Goal: Task Accomplishment & Management: Use online tool/utility

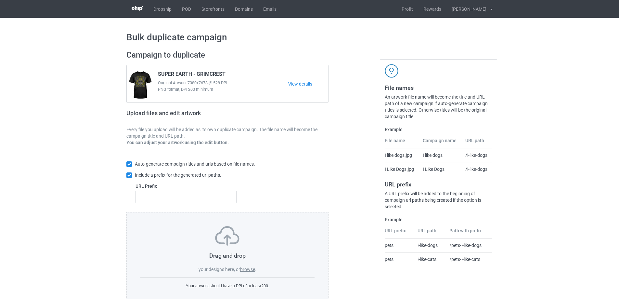
click at [250, 268] on label "browse" at bounding box center [247, 269] width 15 height 5
click at [0, 0] on input "browse" at bounding box center [0, 0] width 0 height 0
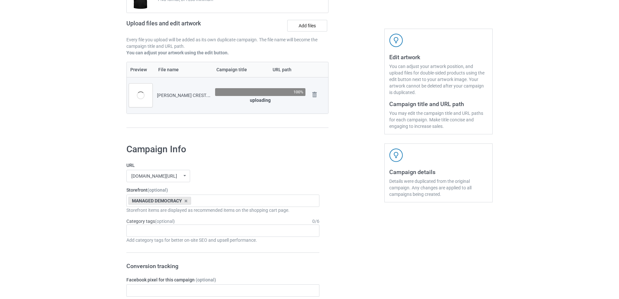
scroll to position [98, 0]
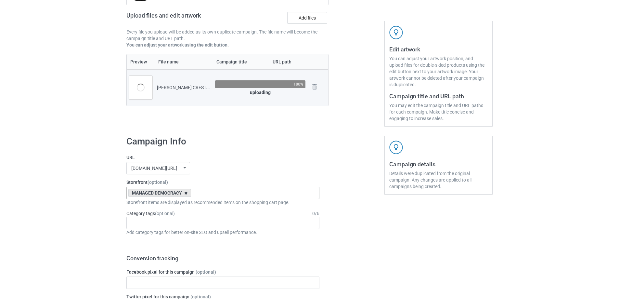
click at [186, 193] on icon at bounding box center [185, 193] width 3 height 4
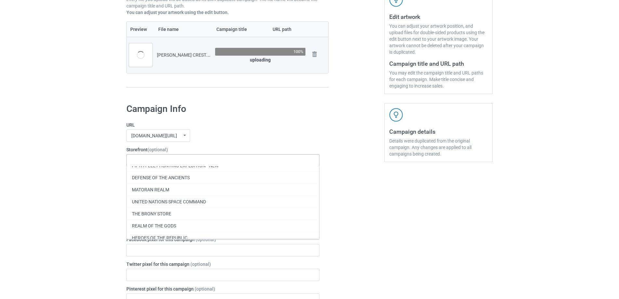
scroll to position [163, 0]
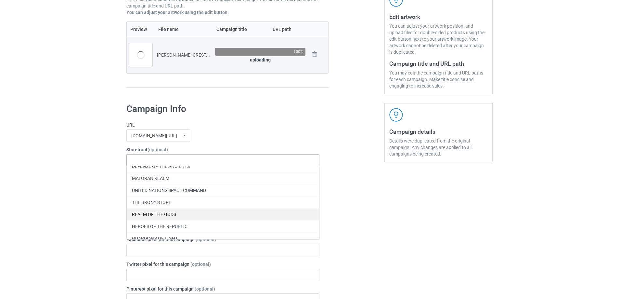
click at [207, 214] on div "REALM OF THE GODS" at bounding box center [223, 214] width 192 height 12
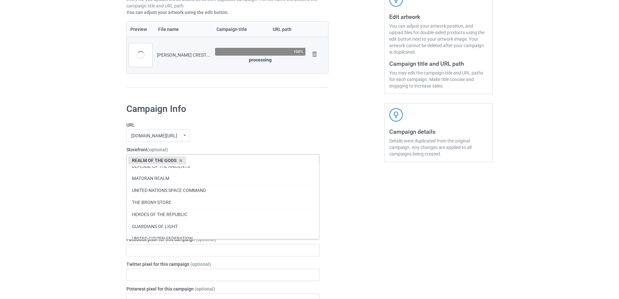
click at [63, 197] on div "Bulk duplicate campaign Campaign to duplicate SUPER EARTH - GRIMCREST Original …" at bounding box center [309, 296] width 619 height 816
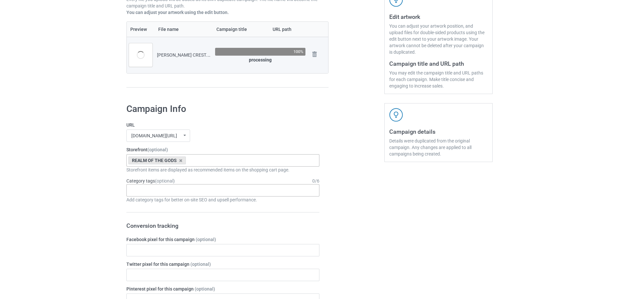
click at [171, 190] on div "Age > 1-19 > 1 Age > 1-12 Months > 1 Month Age > 1-12 Months Age > 1-19 Age > 1…" at bounding box center [222, 190] width 193 height 12
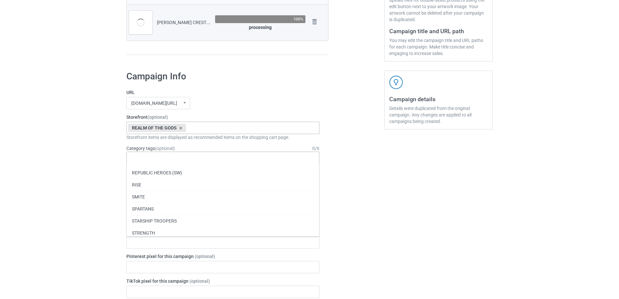
scroll to position [28200, 0]
click at [183, 197] on div "SMITE" at bounding box center [223, 199] width 192 height 12
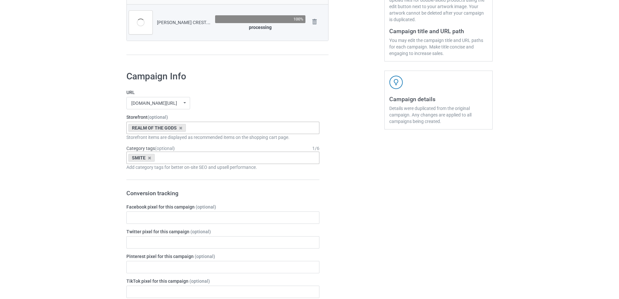
click at [37, 197] on div "Bulk duplicate campaign Campaign to duplicate SUPER EARTH - GRIMCREST Original …" at bounding box center [309, 263] width 619 height 816
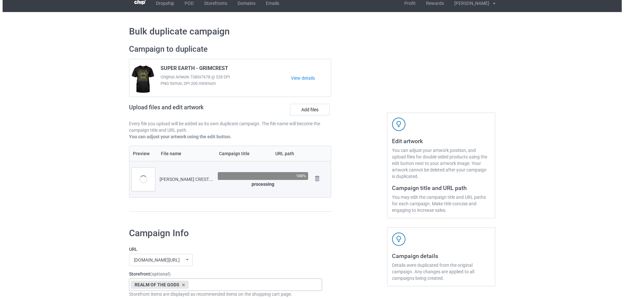
scroll to position [0, 0]
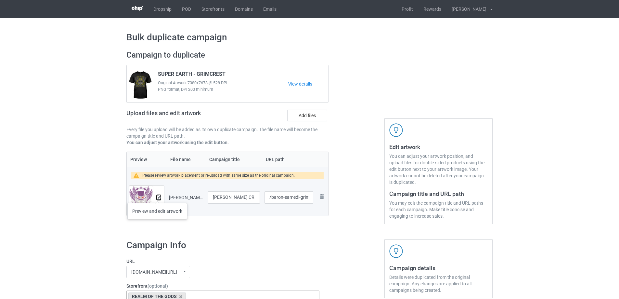
click at [157, 196] on img at bounding box center [159, 197] width 4 height 4
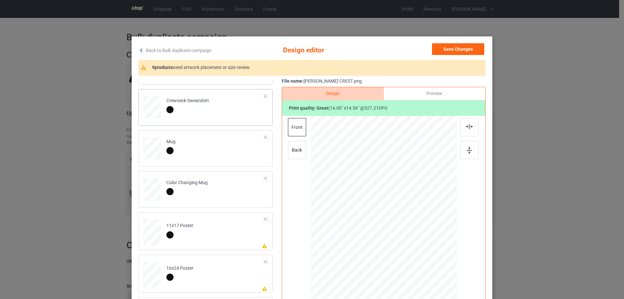
scroll to position [163, 0]
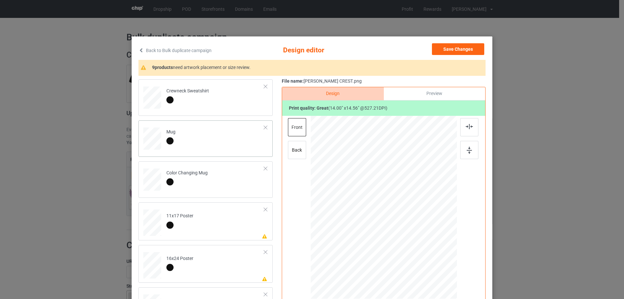
click at [215, 149] on td "Mug" at bounding box center [215, 137] width 105 height 29
click at [442, 230] on div at bounding box center [445, 229] width 6 height 6
click at [435, 214] on div at bounding box center [424, 206] width 42 height 44
click at [443, 229] on div at bounding box center [445, 228] width 6 height 6
click at [439, 215] on div at bounding box center [424, 207] width 42 height 44
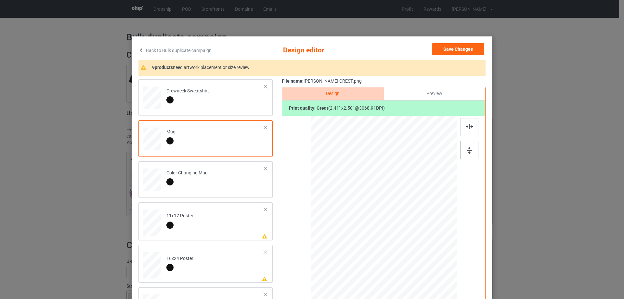
click at [468, 149] on img at bounding box center [469, 150] width 5 height 7
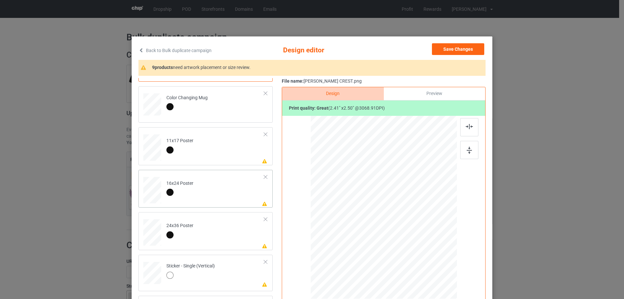
scroll to position [293, 0]
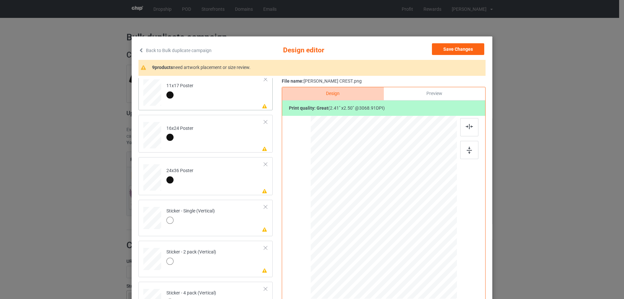
click at [224, 92] on td "Please review artwork placement 11x17 Poster" at bounding box center [215, 91] width 105 height 33
click at [467, 152] on img at bounding box center [469, 150] width 5 height 7
click at [467, 128] on img at bounding box center [469, 126] width 7 height 5
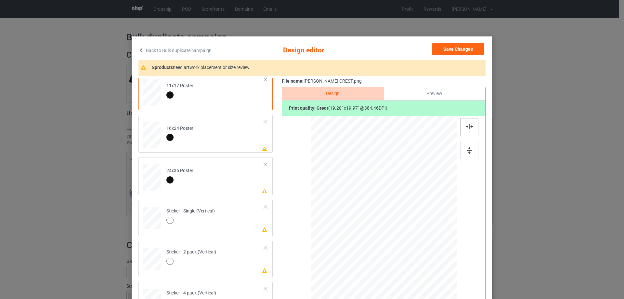
click at [467, 128] on img at bounding box center [469, 126] width 7 height 5
click at [394, 246] on div at bounding box center [385, 223] width 112 height 116
drag, startPoint x: 437, startPoint y: 280, endPoint x: 440, endPoint y: 286, distance: 6.6
click at [440, 286] on div at bounding box center [384, 223] width 139 height 210
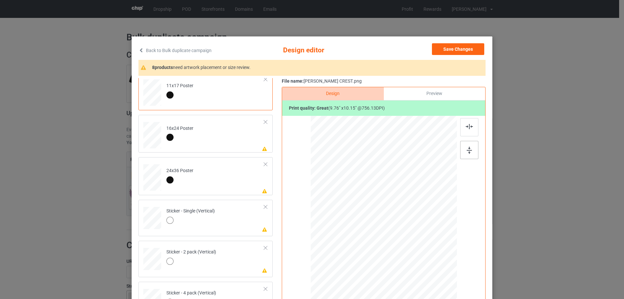
click at [464, 150] on div at bounding box center [469, 150] width 18 height 18
click at [474, 117] on div "Design Preview Print quality: great ( 9.76 " x 10.15 " @ 756.13 DPI)" at bounding box center [384, 210] width 204 height 247
click at [461, 123] on div at bounding box center [469, 127] width 18 height 18
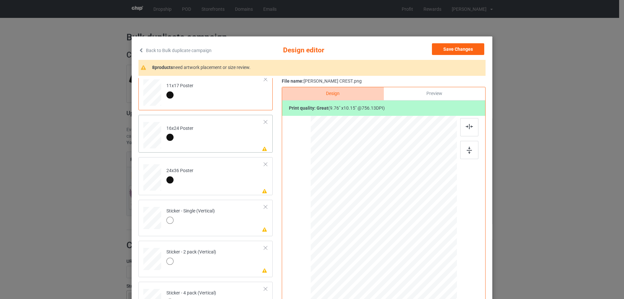
click at [223, 142] on td "Please review artwork placement 16x24 Poster" at bounding box center [215, 133] width 105 height 33
click at [474, 153] on div at bounding box center [469, 150] width 18 height 18
click at [472, 128] on div at bounding box center [469, 127] width 18 height 18
click at [217, 186] on td "Please review artwork placement 24x36 Poster" at bounding box center [215, 176] width 105 height 33
click at [464, 151] on div at bounding box center [469, 150] width 18 height 18
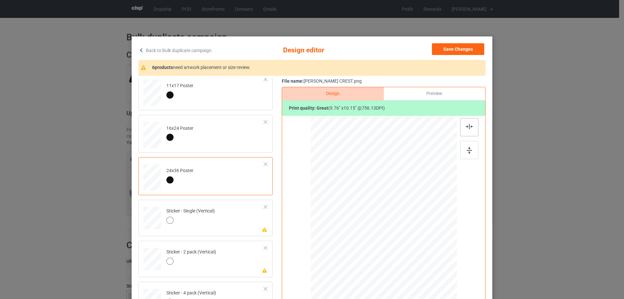
click at [468, 126] on img at bounding box center [469, 126] width 7 height 5
click at [223, 225] on td "Please review artwork placement Sticker - Single (Vertical)" at bounding box center [215, 216] width 105 height 29
click at [471, 153] on div at bounding box center [469, 150] width 18 height 18
click at [468, 130] on div at bounding box center [469, 127] width 18 height 18
drag, startPoint x: 434, startPoint y: 262, endPoint x: 438, endPoint y: 271, distance: 9.6
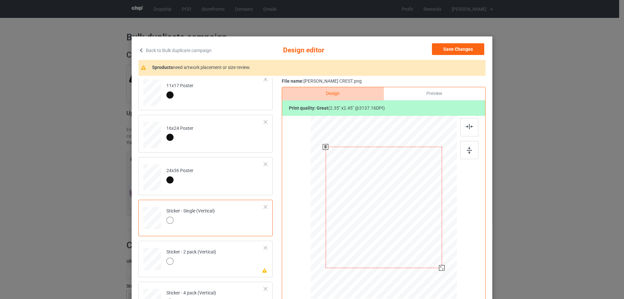
click at [438, 271] on div at bounding box center [384, 207] width 130 height 179
drag, startPoint x: 463, startPoint y: 147, endPoint x: 463, endPoint y: 138, distance: 8.8
click at [463, 147] on div at bounding box center [469, 150] width 18 height 18
click at [466, 127] on img at bounding box center [469, 126] width 7 height 5
click at [466, 126] on img at bounding box center [469, 126] width 7 height 5
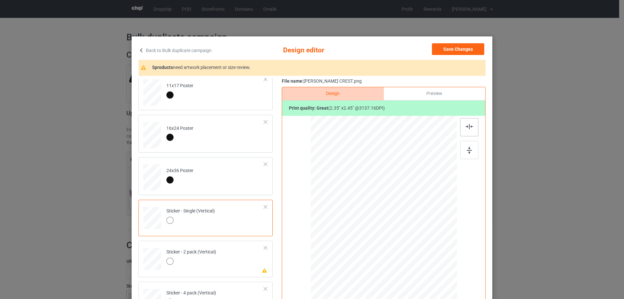
click at [466, 126] on img at bounding box center [469, 126] width 7 height 5
click at [231, 262] on td "Please review artwork placement Sticker - 2 pack (Vertical)" at bounding box center [215, 257] width 105 height 29
click at [464, 147] on div at bounding box center [469, 150] width 18 height 18
click at [462, 126] on div at bounding box center [469, 127] width 18 height 18
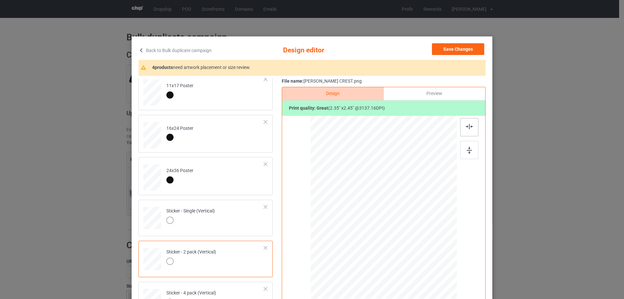
click at [462, 126] on div at bounding box center [469, 127] width 18 height 18
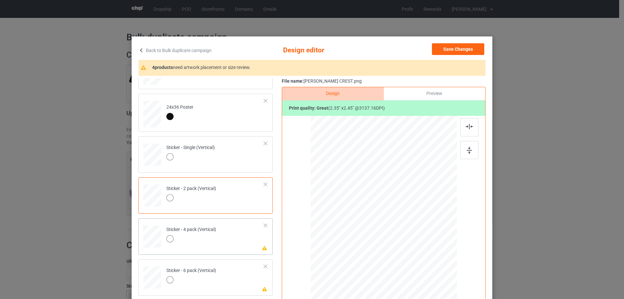
scroll to position [358, 0]
click at [208, 228] on div "Sticker - 4 pack (Vertical)" at bounding box center [191, 232] width 50 height 15
click at [469, 151] on img at bounding box center [469, 150] width 5 height 7
click at [469, 130] on div at bounding box center [469, 127] width 18 height 18
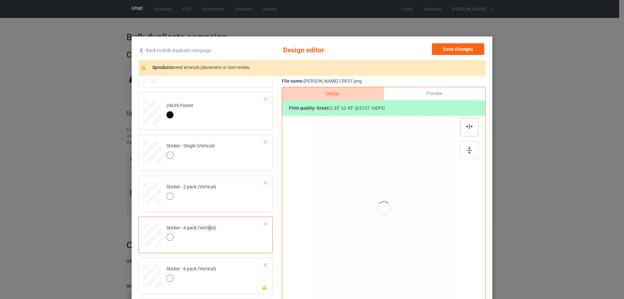
click at [469, 130] on div at bounding box center [469, 127] width 18 height 18
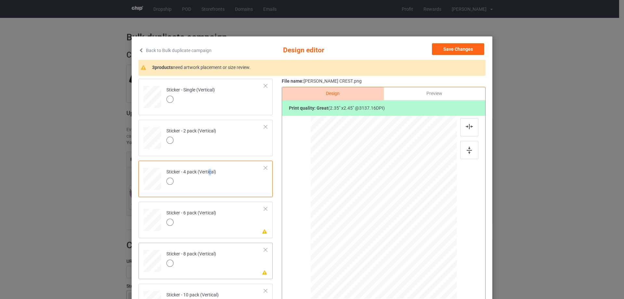
scroll to position [423, 0]
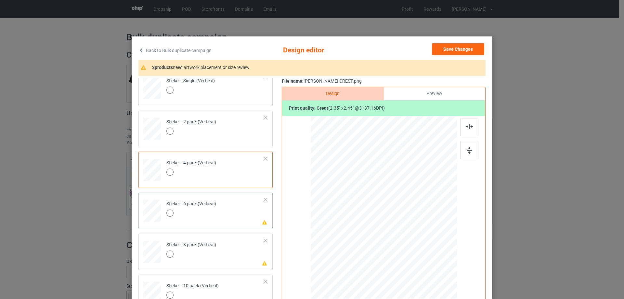
click at [207, 220] on td "Please review artwork placement Sticker - 6 pack (Vertical)" at bounding box center [215, 209] width 105 height 29
click at [464, 149] on div at bounding box center [469, 150] width 18 height 18
click at [463, 125] on div at bounding box center [469, 127] width 18 height 18
click at [205, 258] on div at bounding box center [191, 254] width 50 height 9
click at [462, 145] on div at bounding box center [469, 150] width 18 height 18
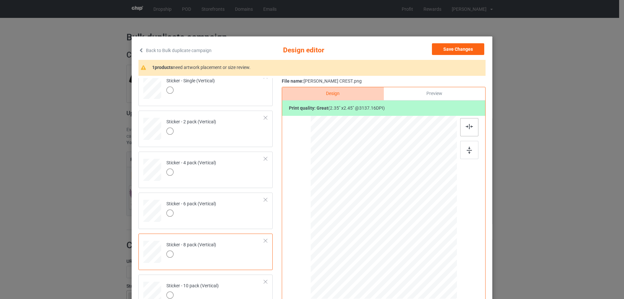
click at [464, 122] on div at bounding box center [469, 127] width 18 height 18
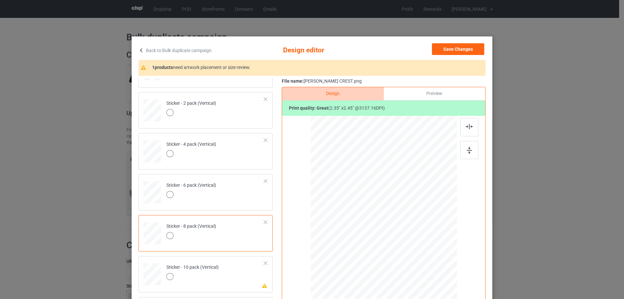
scroll to position [443, 0]
click at [224, 281] on td "Please review artwork placement Sticker - 10 pack (Vertical)" at bounding box center [215, 271] width 105 height 29
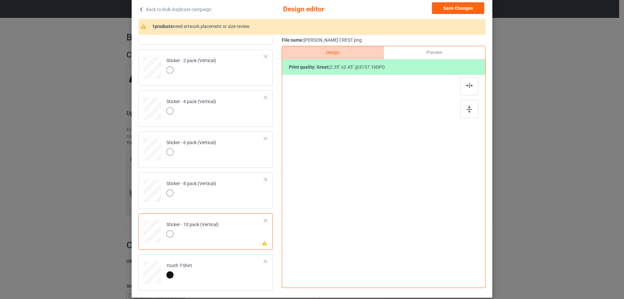
scroll to position [76, 0]
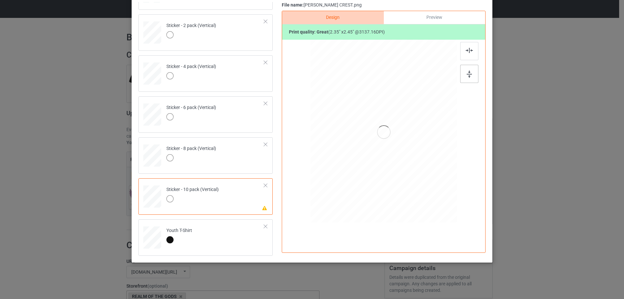
click at [469, 71] on img at bounding box center [469, 74] width 5 height 7
click at [466, 54] on div at bounding box center [469, 51] width 18 height 18
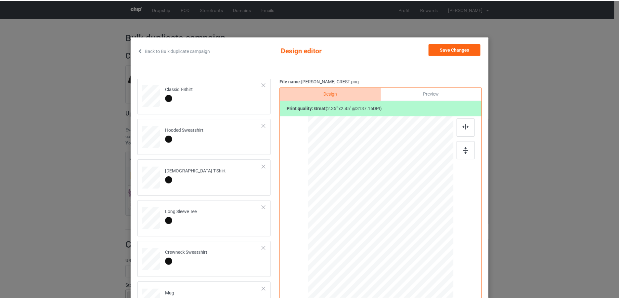
scroll to position [0, 0]
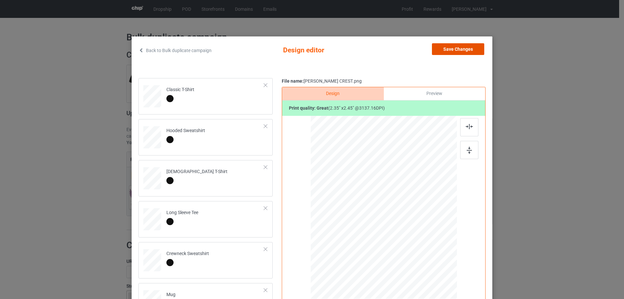
click at [443, 50] on button "Save Changes" at bounding box center [458, 49] width 52 height 12
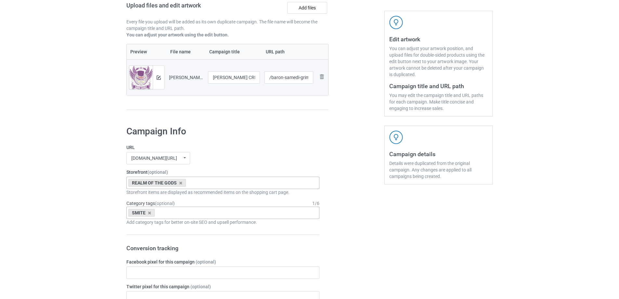
scroll to position [536, 0]
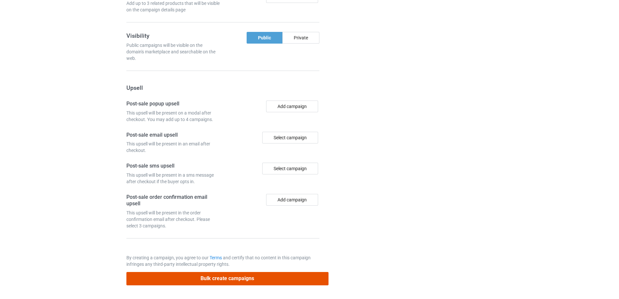
click at [237, 280] on button "Bulk create campaigns" at bounding box center [227, 278] width 202 height 13
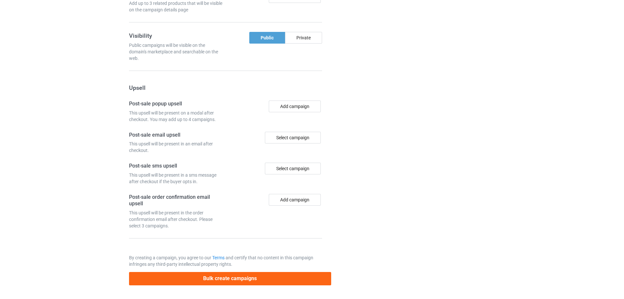
scroll to position [0, 0]
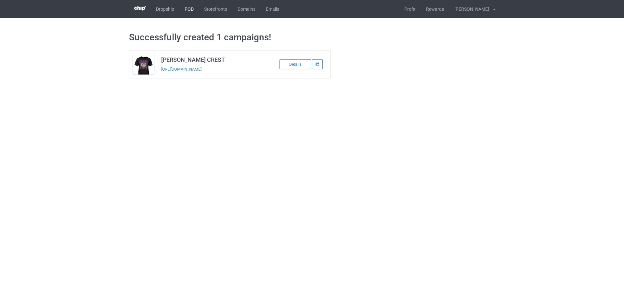
click at [188, 13] on link "POD" at bounding box center [189, 9] width 20 height 18
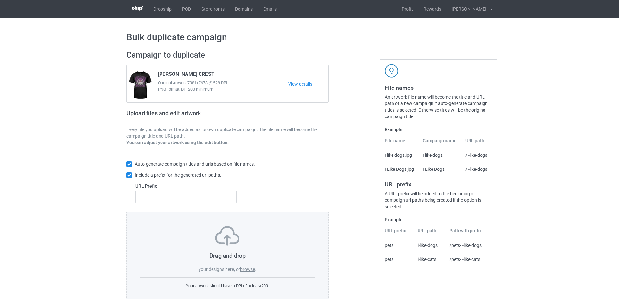
click at [250, 269] on label "browse" at bounding box center [247, 269] width 15 height 5
click at [0, 0] on input "browse" at bounding box center [0, 0] width 0 height 0
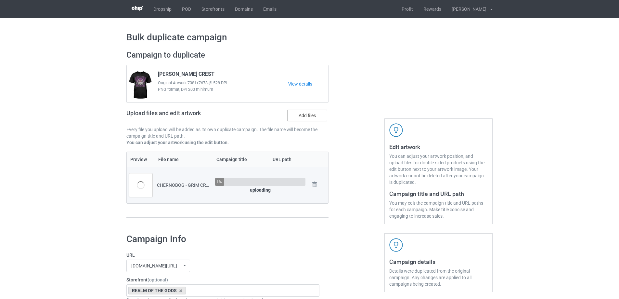
click at [295, 118] on label "Add files" at bounding box center [307, 116] width 40 height 12
click at [0, 0] on input "Add files" at bounding box center [0, 0] width 0 height 0
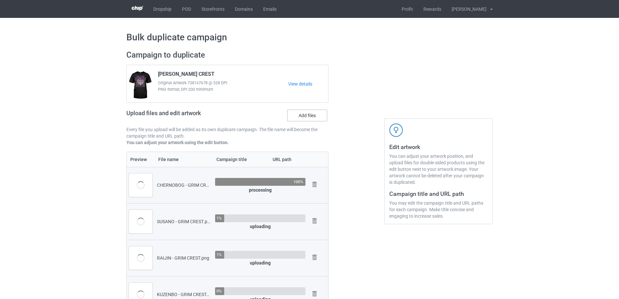
click at [301, 117] on label "Add files" at bounding box center [307, 116] width 40 height 12
click at [0, 0] on input "Add files" at bounding box center [0, 0] width 0 height 0
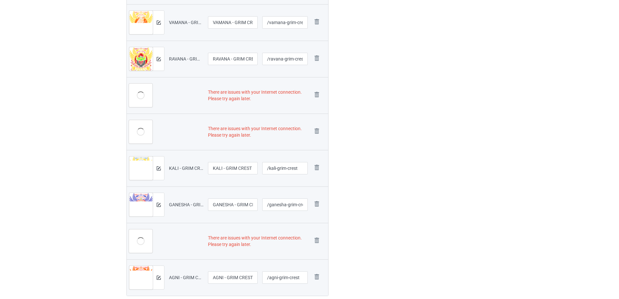
scroll to position [455, 0]
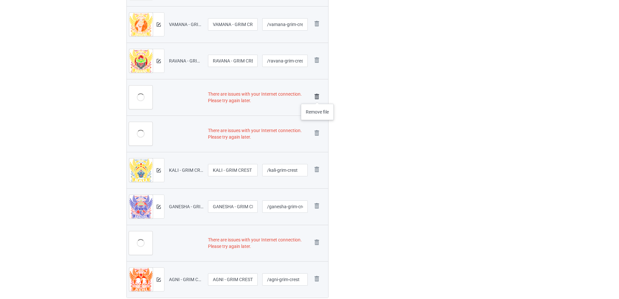
click at [318, 97] on img at bounding box center [316, 96] width 9 height 9
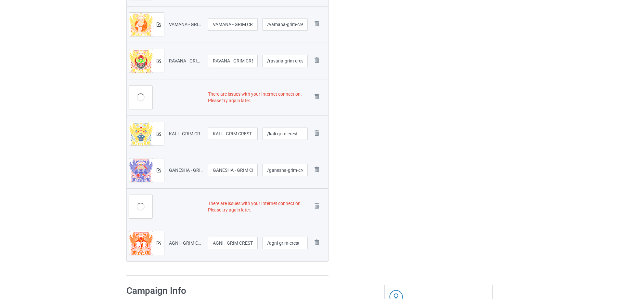
click at [0, 0] on img at bounding box center [0, 0] width 0 height 0
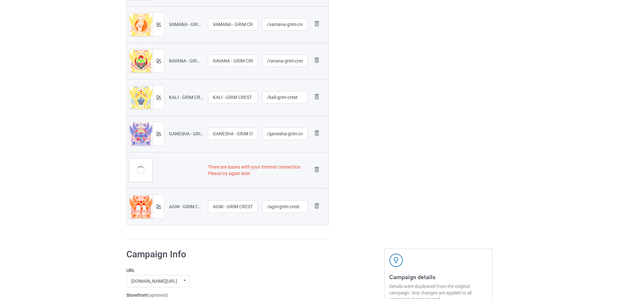
click at [0, 0] on img at bounding box center [0, 0] width 0 height 0
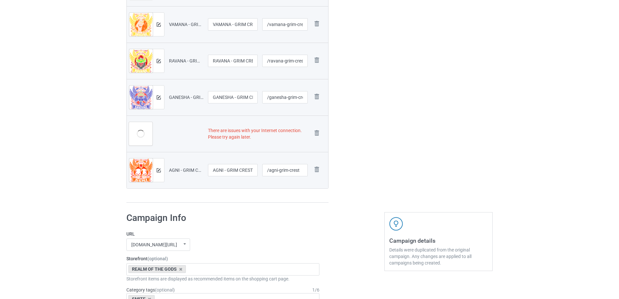
click at [0, 0] on img at bounding box center [0, 0] width 0 height 0
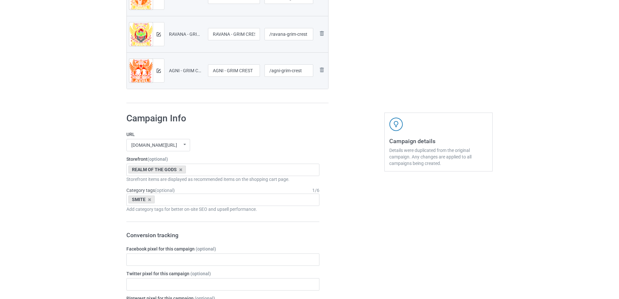
scroll to position [415, 0]
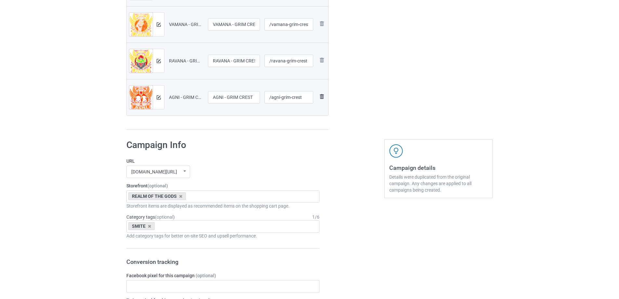
click at [324, 98] on img at bounding box center [322, 97] width 8 height 8
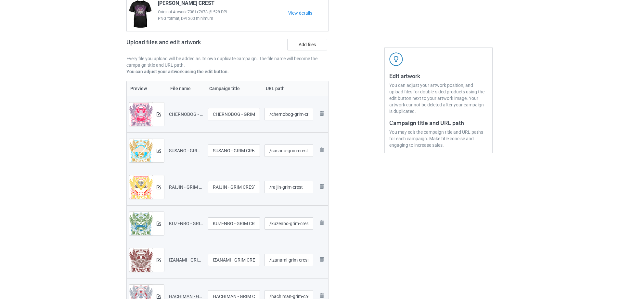
scroll to position [0, 0]
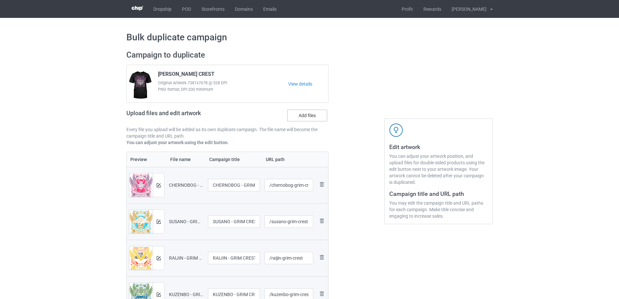
click at [301, 120] on label "Add files" at bounding box center [307, 116] width 40 height 12
click at [0, 0] on input "Add files" at bounding box center [0, 0] width 0 height 0
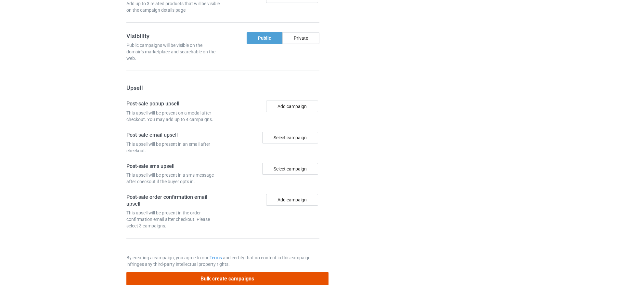
click at [240, 280] on button "Bulk create campaigns" at bounding box center [227, 278] width 202 height 13
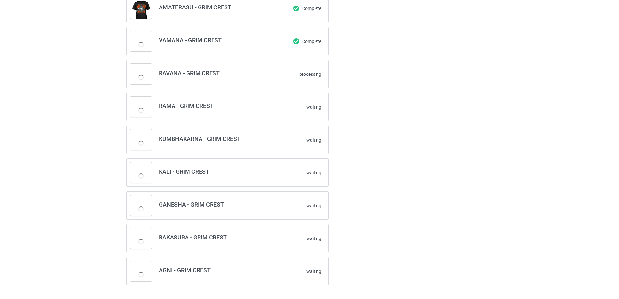
scroll to position [253, 0]
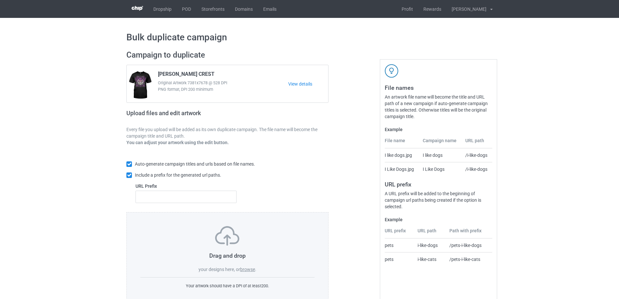
click at [246, 270] on label "browse" at bounding box center [247, 269] width 15 height 5
click at [0, 0] on input "browse" at bounding box center [0, 0] width 0 height 0
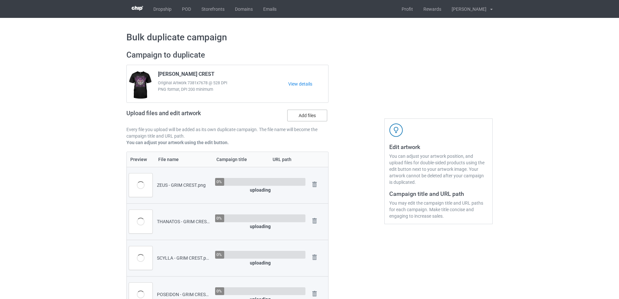
click at [305, 119] on label "Add files" at bounding box center [307, 116] width 40 height 12
click at [0, 0] on input "Add files" at bounding box center [0, 0] width 0 height 0
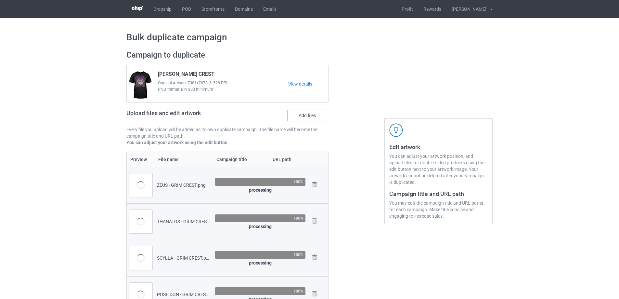
click at [303, 121] on label "Add files" at bounding box center [307, 116] width 40 height 12
click at [0, 0] on input "Add files" at bounding box center [0, 0] width 0 height 0
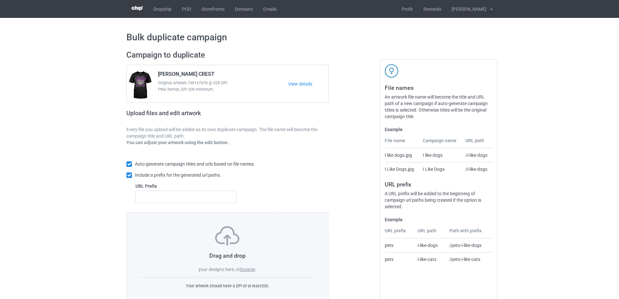
click at [244, 271] on label "browse" at bounding box center [247, 269] width 15 height 5
click at [0, 0] on input "browse" at bounding box center [0, 0] width 0 height 0
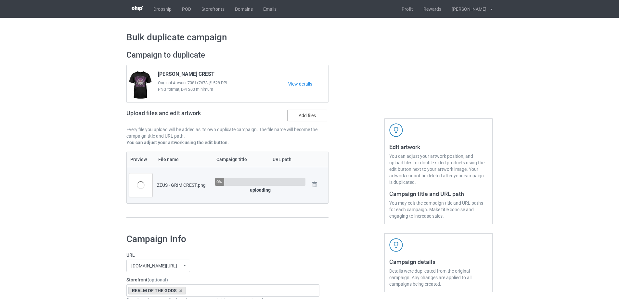
click at [301, 113] on label "Add files" at bounding box center [307, 116] width 40 height 12
click at [0, 0] on input "Add files" at bounding box center [0, 0] width 0 height 0
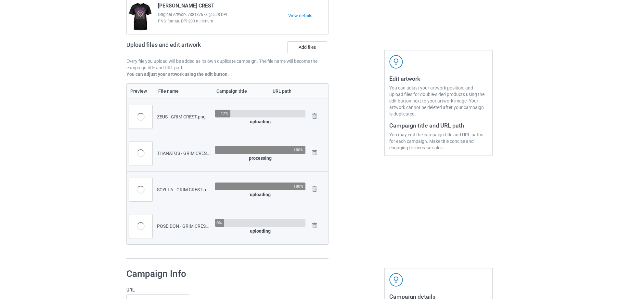
scroll to position [65, 0]
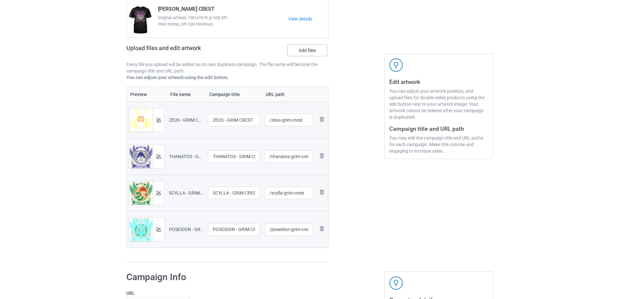
click at [298, 50] on label "Add files" at bounding box center [307, 51] width 40 height 12
click at [0, 0] on input "Add files" at bounding box center [0, 0] width 0 height 0
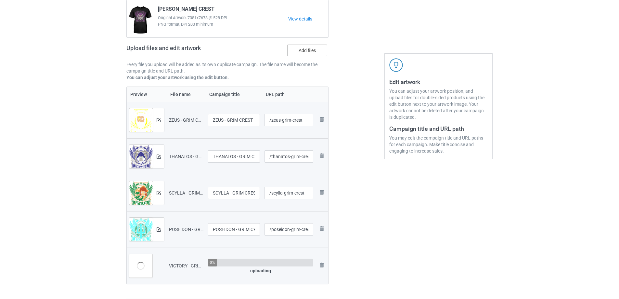
click at [301, 50] on label "Add files" at bounding box center [307, 51] width 40 height 12
click at [0, 0] on input "Add files" at bounding box center [0, 0] width 0 height 0
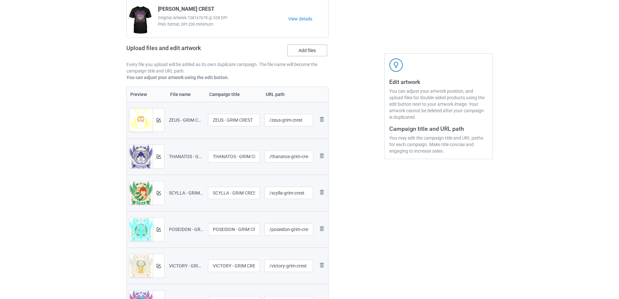
click at [296, 55] on label "Add files" at bounding box center [307, 51] width 40 height 12
click at [0, 0] on input "Add files" at bounding box center [0, 0] width 0 height 0
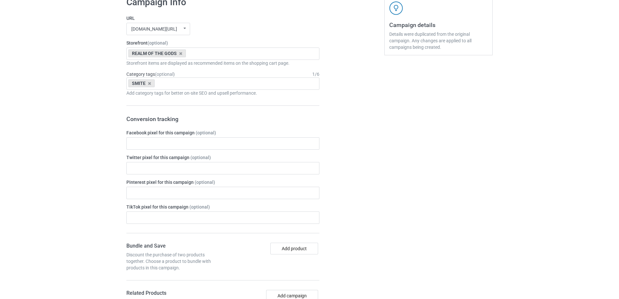
scroll to position [1148, 0]
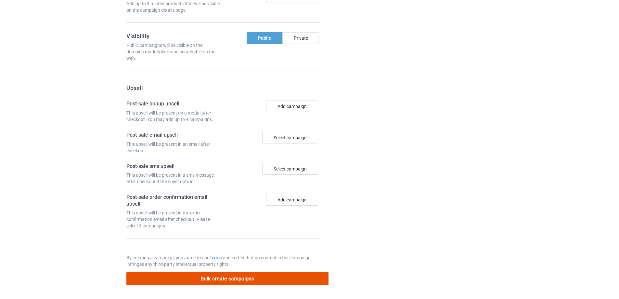
click at [285, 278] on button "Bulk create campaigns" at bounding box center [227, 278] width 202 height 13
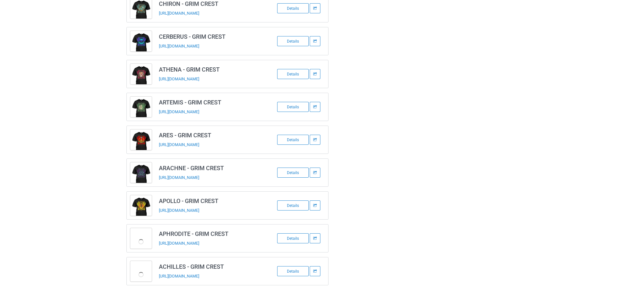
scroll to position [352, 0]
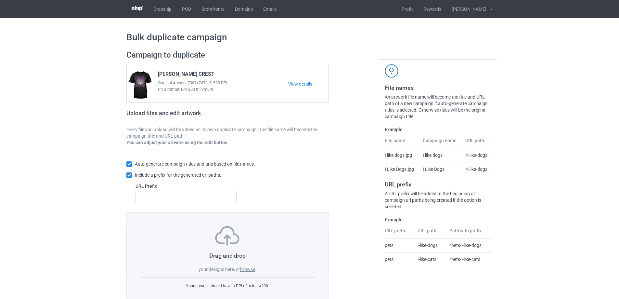
click at [249, 268] on label "browse" at bounding box center [247, 269] width 15 height 5
click at [0, 0] on input "browse" at bounding box center [0, 0] width 0 height 0
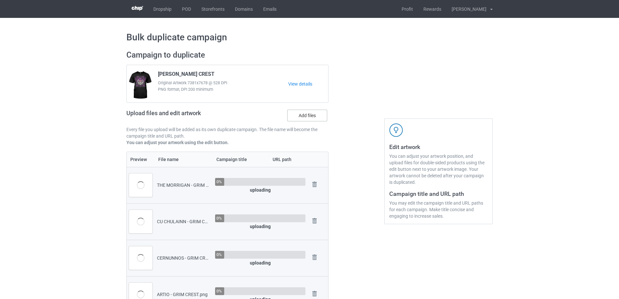
click at [296, 121] on label "Add files" at bounding box center [307, 116] width 40 height 12
click at [0, 0] on input "Add files" at bounding box center [0, 0] width 0 height 0
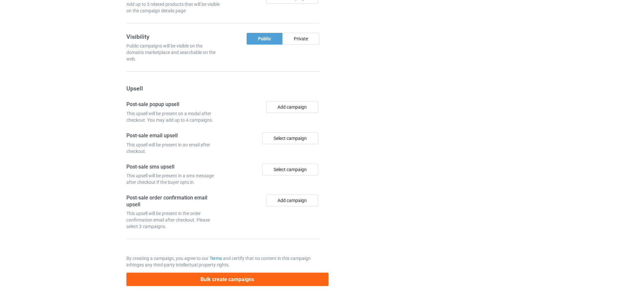
scroll to position [1075, 0]
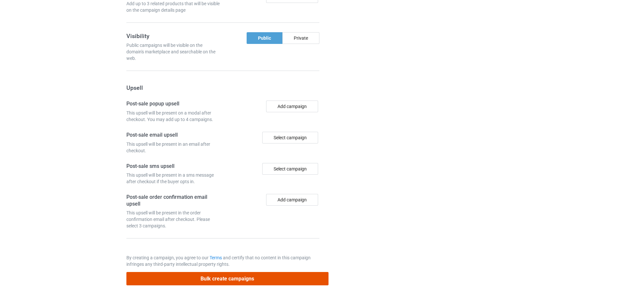
click at [261, 281] on button "Bulk create campaigns" at bounding box center [227, 278] width 202 height 13
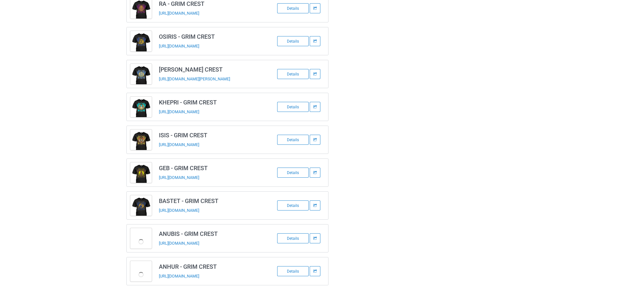
scroll to position [286, 0]
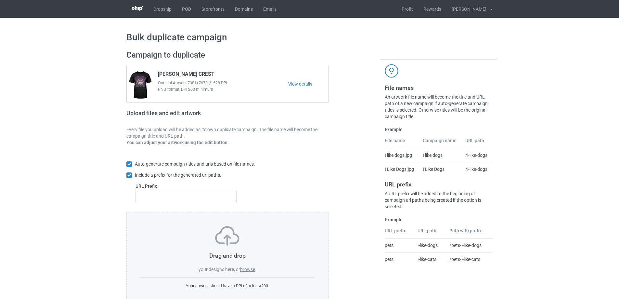
click at [248, 270] on label "browse" at bounding box center [247, 269] width 15 height 5
click at [0, 0] on input "browse" at bounding box center [0, 0] width 0 height 0
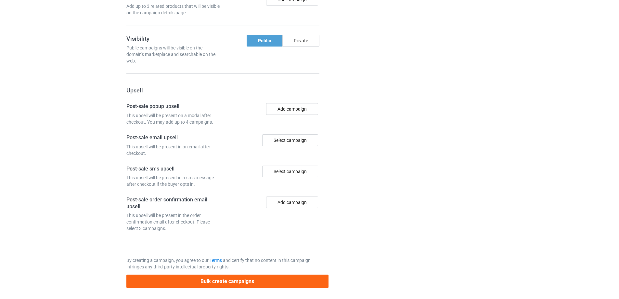
scroll to position [966, 0]
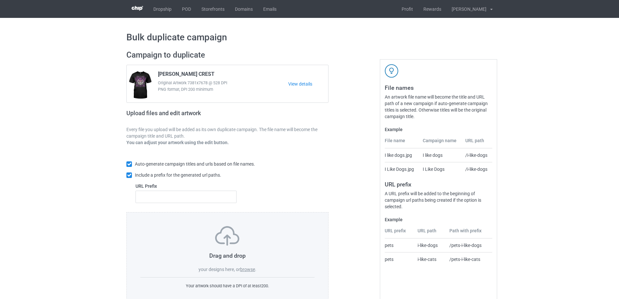
click at [246, 268] on label "browse" at bounding box center [247, 269] width 15 height 5
click at [0, 0] on input "browse" at bounding box center [0, 0] width 0 height 0
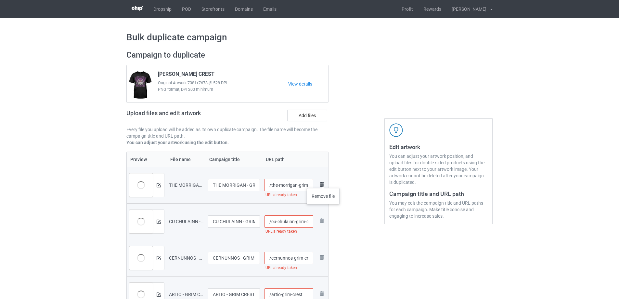
click at [323, 182] on img at bounding box center [322, 184] width 8 height 8
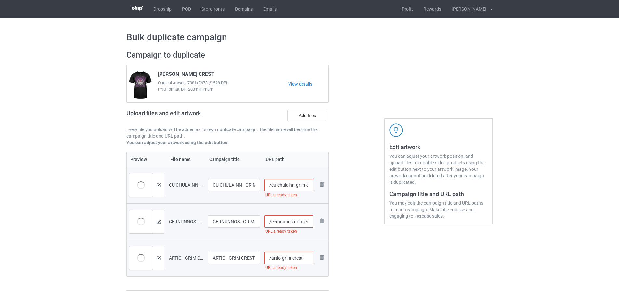
click at [0, 0] on img at bounding box center [0, 0] width 0 height 0
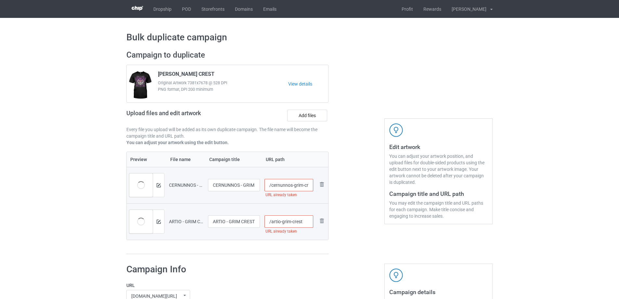
click at [0, 0] on img at bounding box center [0, 0] width 0 height 0
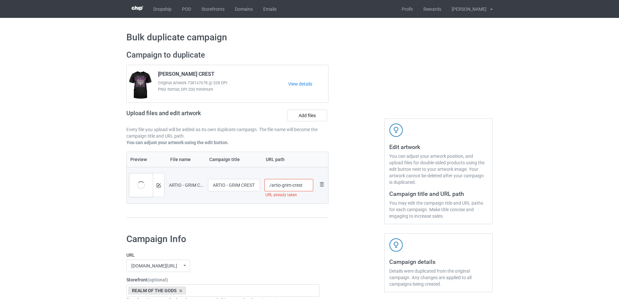
click at [0, 0] on img at bounding box center [0, 0] width 0 height 0
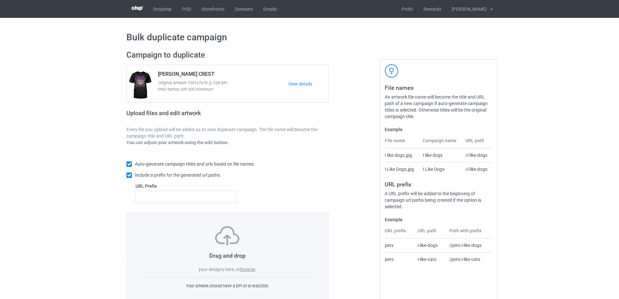
click at [246, 267] on label "browse" at bounding box center [247, 269] width 15 height 5
click at [0, 0] on input "browse" at bounding box center [0, 0] width 0 height 0
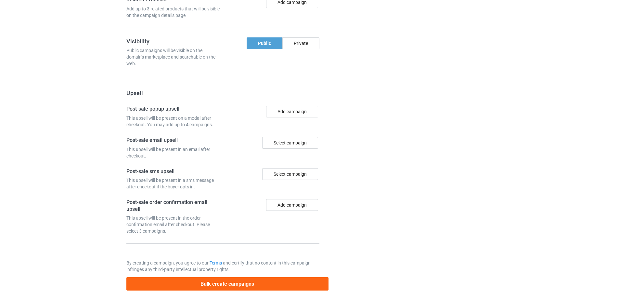
scroll to position [820, 0]
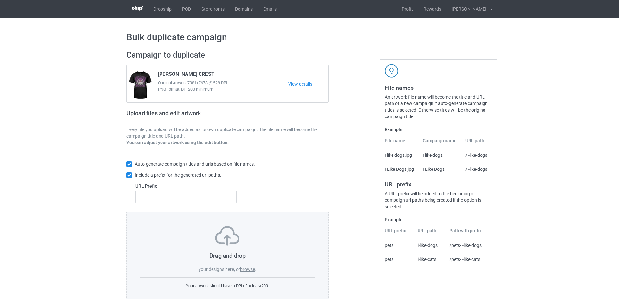
click at [243, 270] on label "browse" at bounding box center [247, 269] width 15 height 5
click at [0, 0] on input "browse" at bounding box center [0, 0] width 0 height 0
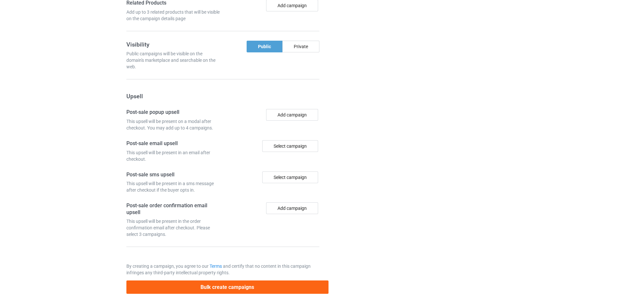
scroll to position [893, 0]
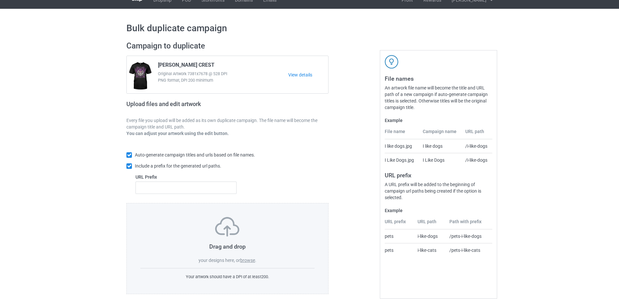
scroll to position [18, 0]
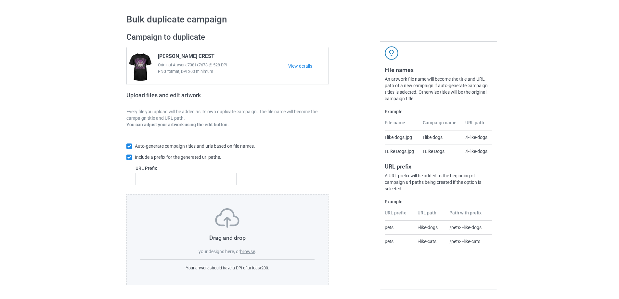
click at [249, 252] on label "browse" at bounding box center [247, 251] width 15 height 5
click at [0, 0] on input "browse" at bounding box center [0, 0] width 0 height 0
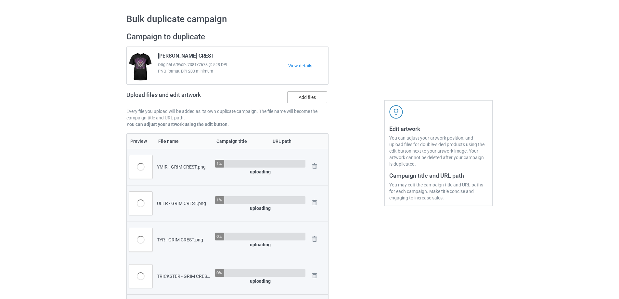
click at [308, 102] on label "Add files" at bounding box center [307, 97] width 40 height 12
click at [0, 0] on input "Add files" at bounding box center [0, 0] width 0 height 0
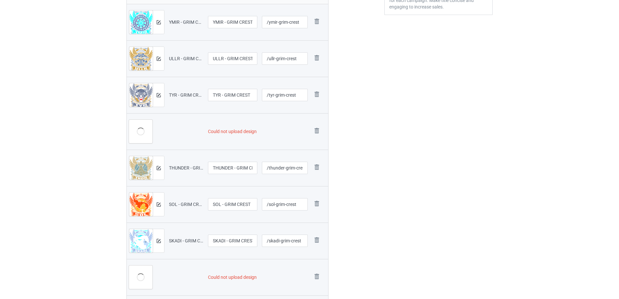
scroll to position [213, 0]
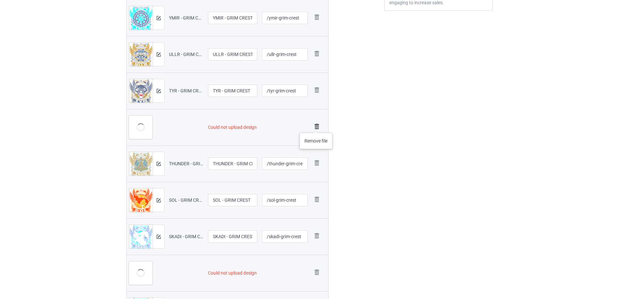
click at [316, 126] on img at bounding box center [316, 126] width 9 height 9
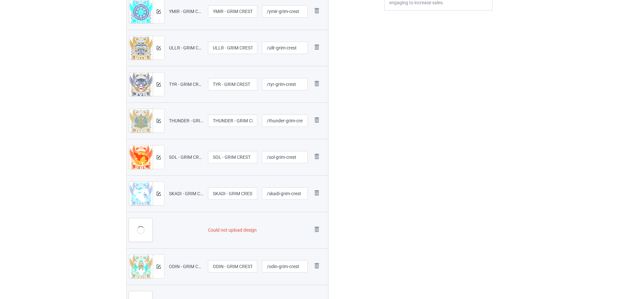
scroll to position [207, 0]
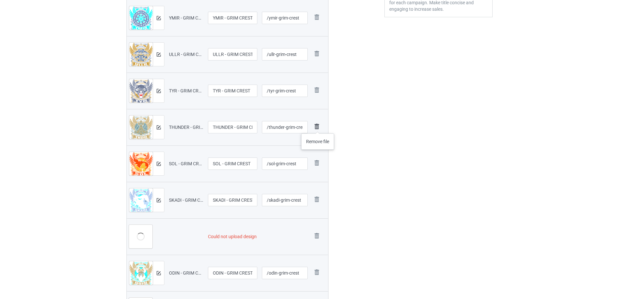
click at [318, 127] on img at bounding box center [316, 126] width 9 height 9
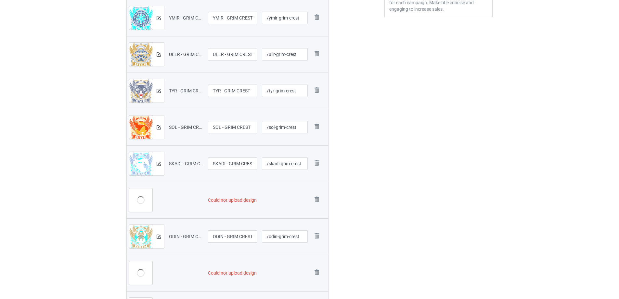
click at [0, 0] on img at bounding box center [0, 0] width 0 height 0
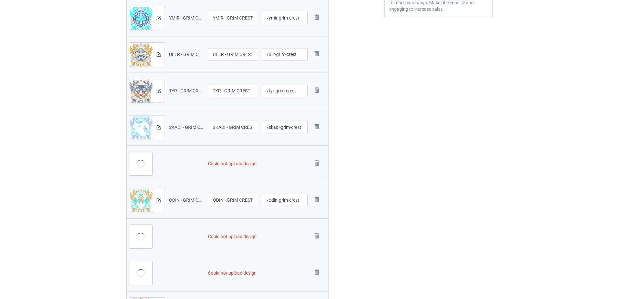
click at [0, 0] on img at bounding box center [0, 0] width 0 height 0
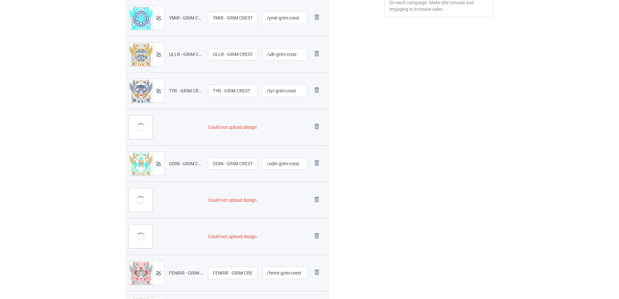
click at [0, 0] on img at bounding box center [0, 0] width 0 height 0
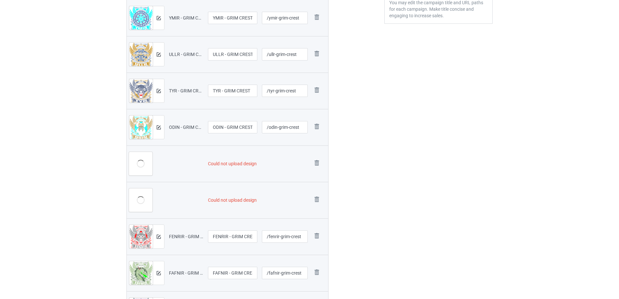
click at [0, 0] on img at bounding box center [0, 0] width 0 height 0
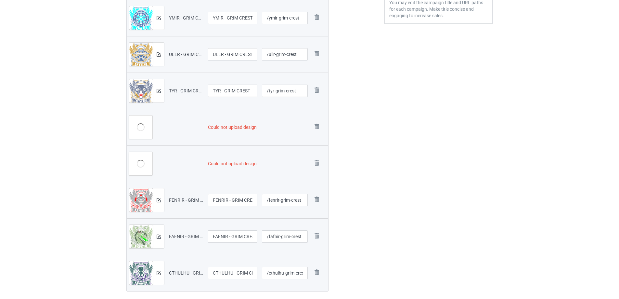
click at [0, 0] on img at bounding box center [0, 0] width 0 height 0
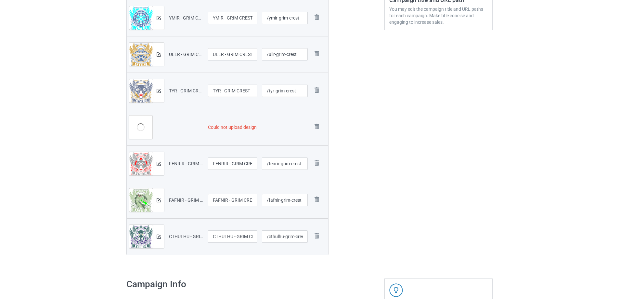
click at [0, 0] on img at bounding box center [0, 0] width 0 height 0
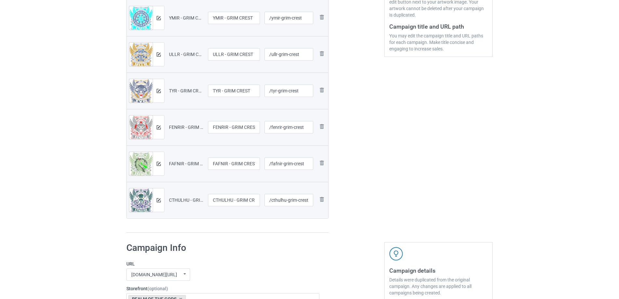
click at [0, 0] on img at bounding box center [0, 0] width 0 height 0
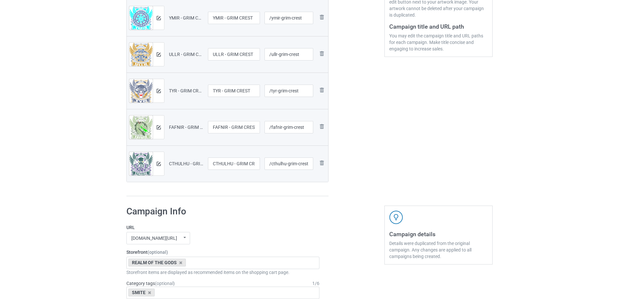
click at [0, 0] on img at bounding box center [0, 0] width 0 height 0
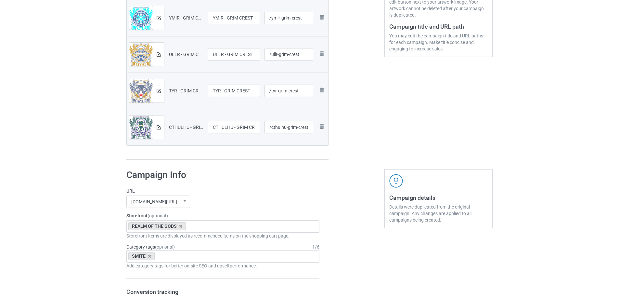
click at [0, 0] on img at bounding box center [0, 0] width 0 height 0
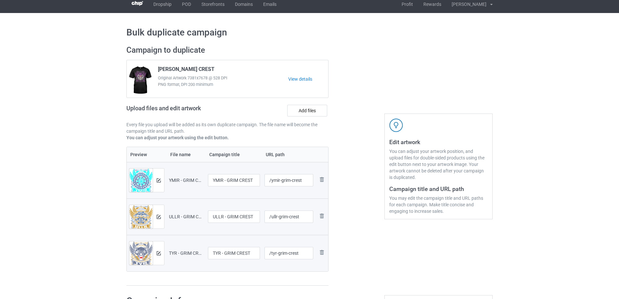
scroll to position [5, 0]
click at [302, 116] on label "Add files" at bounding box center [307, 111] width 40 height 12
click at [0, 0] on input "Add files" at bounding box center [0, 0] width 0 height 0
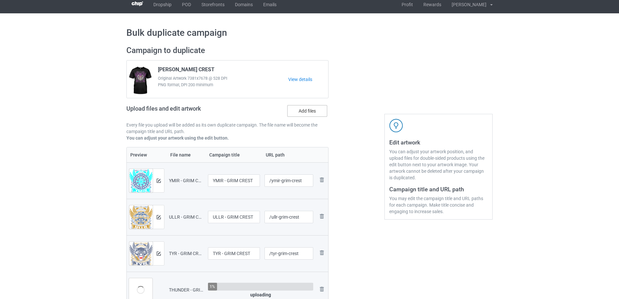
click at [316, 112] on label "Add files" at bounding box center [307, 111] width 40 height 12
click at [0, 0] on input "Add files" at bounding box center [0, 0] width 0 height 0
click at [312, 111] on label "Add files" at bounding box center [307, 111] width 40 height 12
click at [0, 0] on input "Add files" at bounding box center [0, 0] width 0 height 0
click at [309, 111] on label "Add files" at bounding box center [307, 111] width 40 height 12
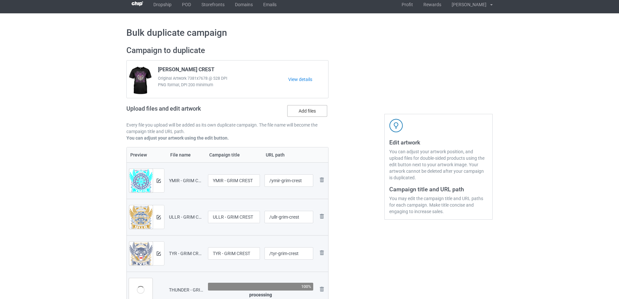
click at [0, 0] on input "Add files" at bounding box center [0, 0] width 0 height 0
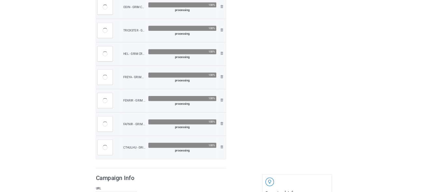
scroll to position [427, 0]
